Goal: Task Accomplishment & Management: Manage account settings

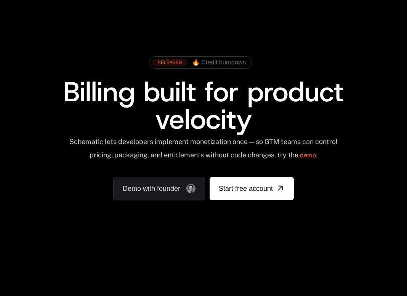
click at [339, 13] on link "Sign in" at bounding box center [335, 16] width 16 height 12
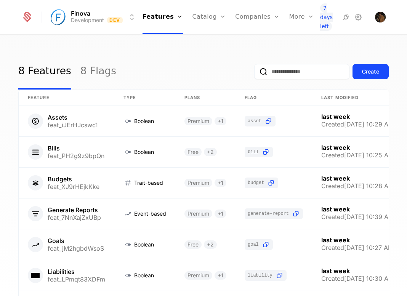
click at [83, 18] on html "Finova Development Dev Features Features Flags Catalog Plans Add Ons Credits Co…" at bounding box center [203, 148] width 407 height 296
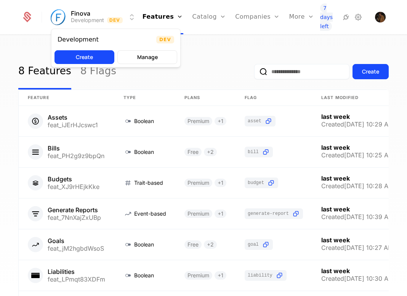
click at [154, 60] on button "Manage" at bounding box center [147, 57] width 60 height 14
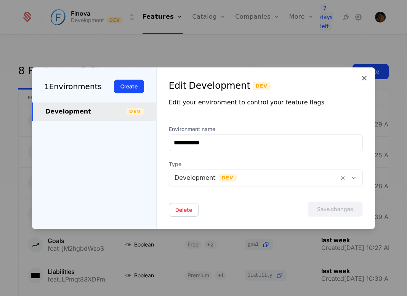
click at [362, 74] on icon at bounding box center [364, 78] width 9 height 9
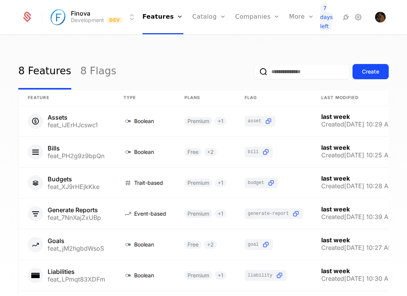
click at [356, 17] on icon at bounding box center [358, 17] width 9 height 9
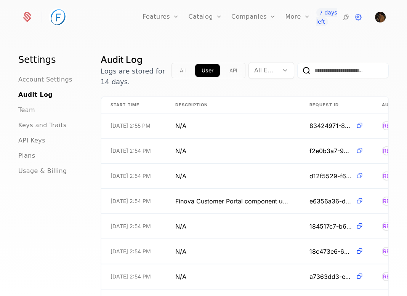
click at [40, 82] on span "Account Settings" at bounding box center [45, 79] width 54 height 9
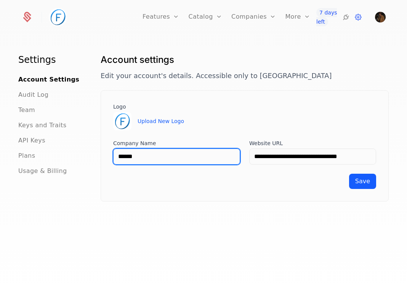
click at [156, 154] on input "******" at bounding box center [176, 157] width 127 height 16
type input "*******"
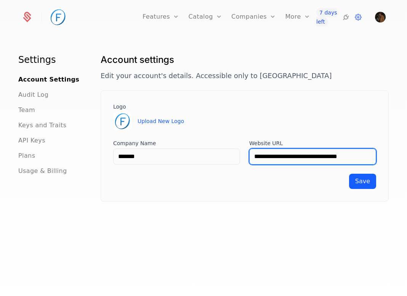
drag, startPoint x: 330, startPoint y: 157, endPoint x: 275, endPoint y: 157, distance: 54.9
click at [275, 157] on input "**********" at bounding box center [312, 157] width 127 height 16
type input "**********"
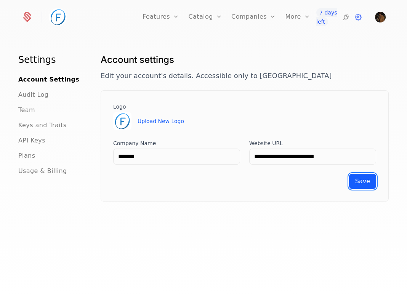
click at [365, 179] on span "Save" at bounding box center [363, 181] width 15 height 7
click at [31, 139] on span "API Keys" at bounding box center [31, 140] width 27 height 9
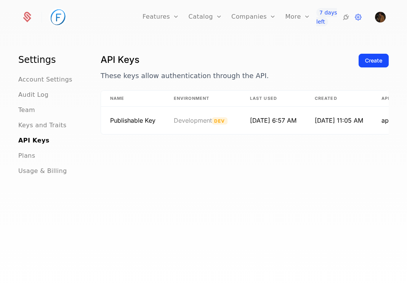
click at [346, 19] on icon at bounding box center [346, 17] width 9 height 9
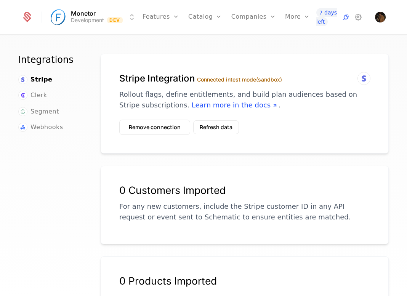
click at [39, 95] on span "Clerk" at bounding box center [39, 95] width 16 height 9
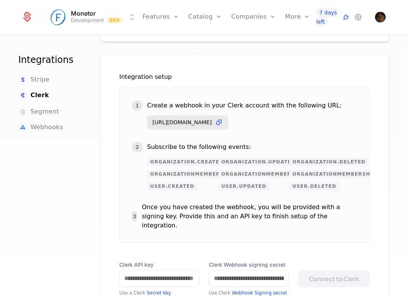
scroll to position [94, 50]
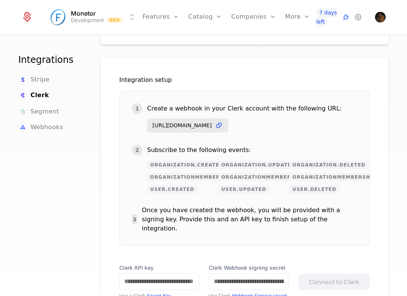
click at [223, 122] on icon at bounding box center [219, 126] width 8 height 8
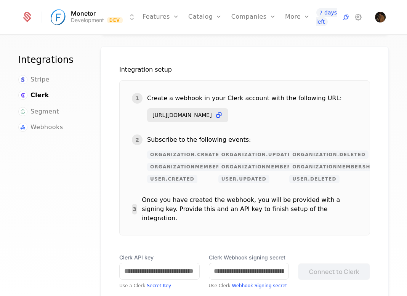
scroll to position [109, 50]
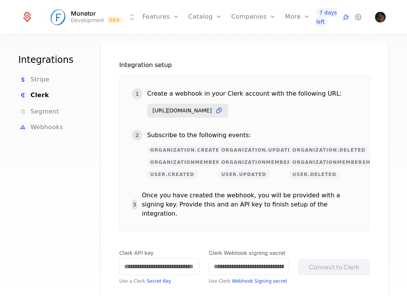
click at [48, 127] on span "Webhooks" at bounding box center [47, 127] width 32 height 9
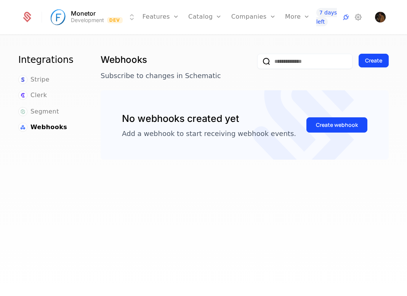
click at [41, 112] on span "Segment" at bounding box center [45, 111] width 29 height 9
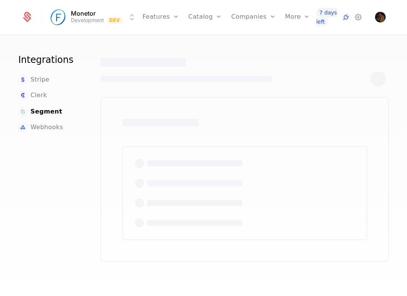
click at [39, 99] on span "Clerk" at bounding box center [39, 95] width 16 height 9
